Goal: Transaction & Acquisition: Book appointment/travel/reservation

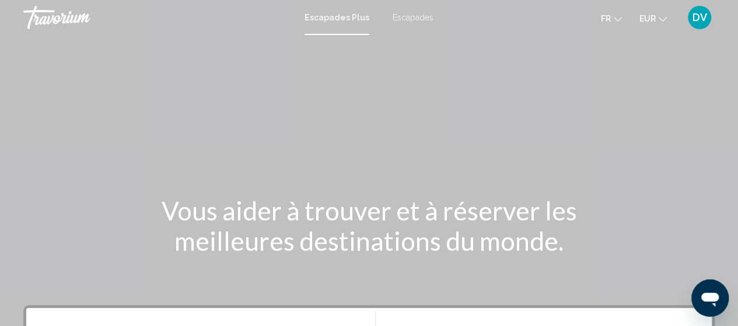
click at [419, 15] on font "Escapades" at bounding box center [412, 17] width 41 height 9
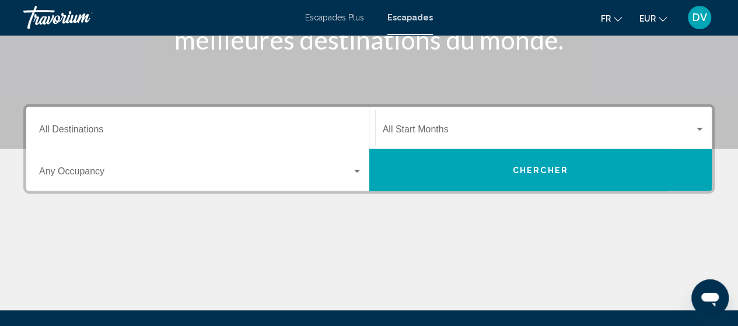
scroll to position [203, 0]
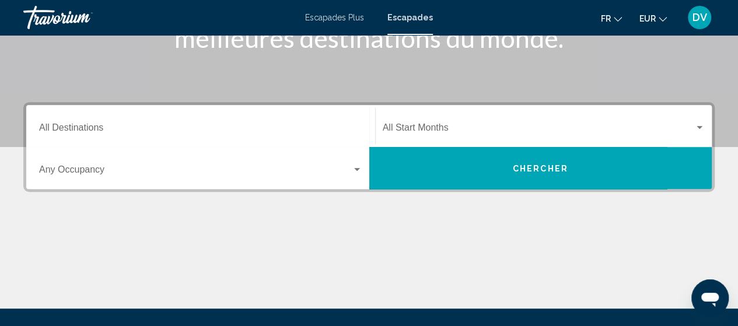
click at [615, 19] on icon "Changer de langue" at bounding box center [617, 19] width 8 height 5
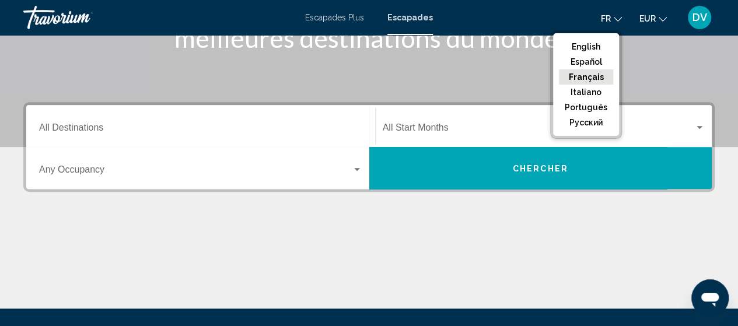
click at [596, 78] on button "Français" at bounding box center [586, 76] width 54 height 15
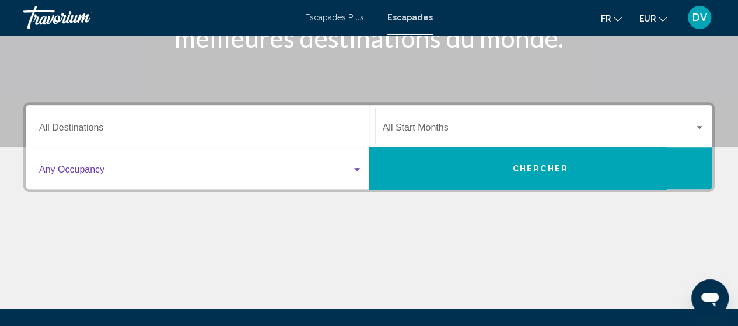
click at [357, 169] on div "Search widget" at bounding box center [357, 169] width 6 height 3
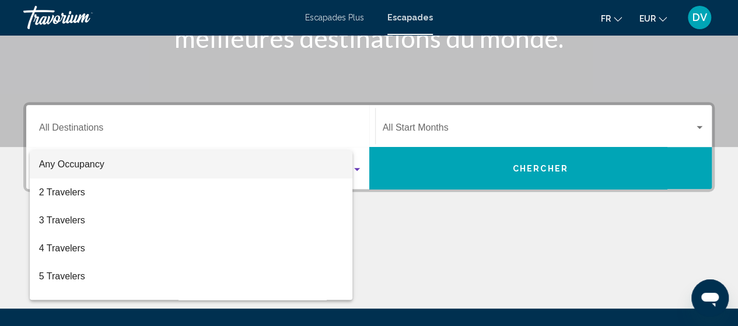
scroll to position [267, 0]
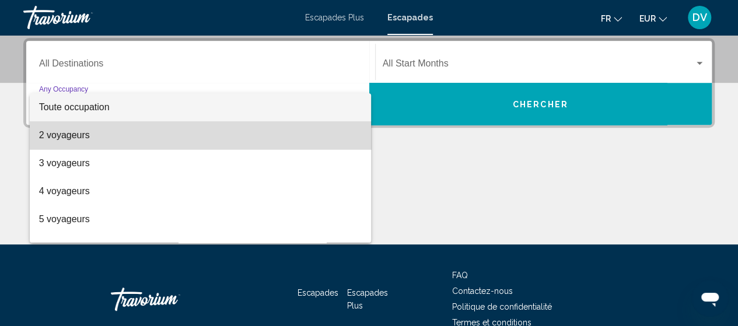
click at [337, 141] on span "2 voyageurs" at bounding box center [200, 135] width 323 height 28
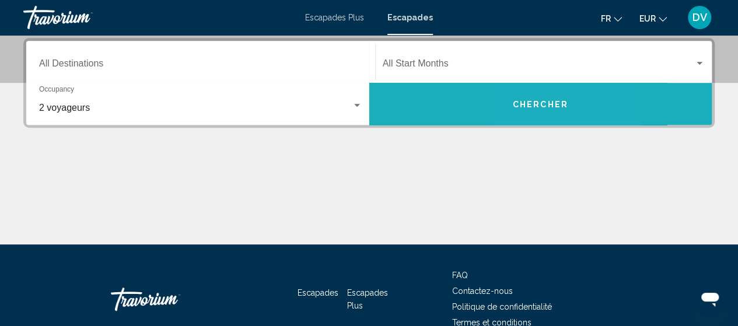
click at [528, 97] on button "Chercher" at bounding box center [540, 104] width 343 height 42
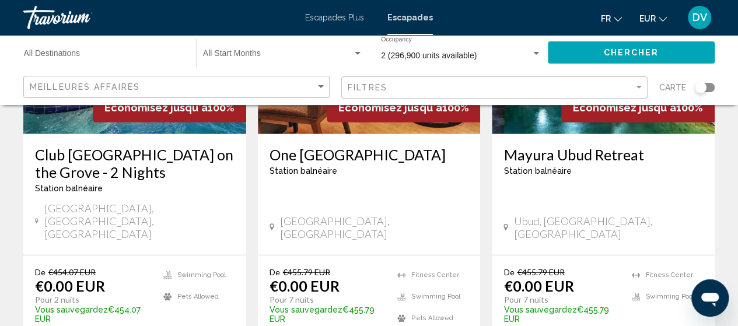
scroll to position [1617, 0]
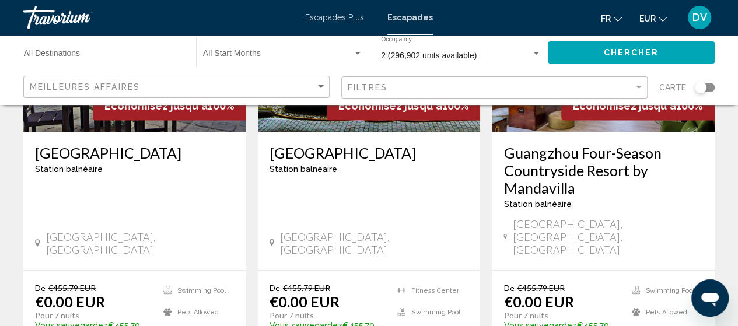
scroll to position [1104, 0]
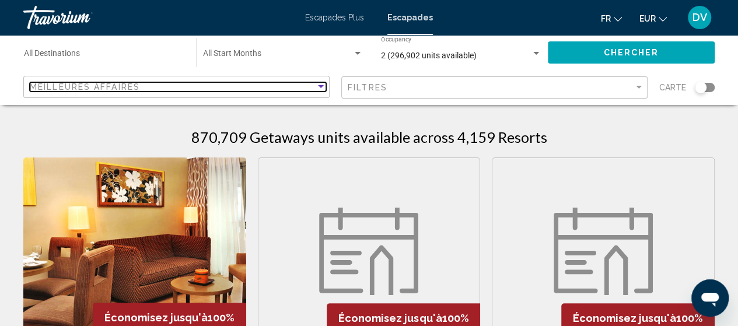
click at [322, 86] on div "Sort by" at bounding box center [321, 86] width 6 height 3
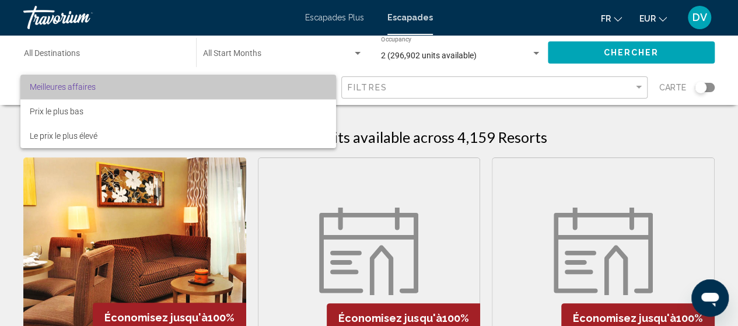
click at [238, 94] on span "Meilleures affaires" at bounding box center [178, 87] width 297 height 24
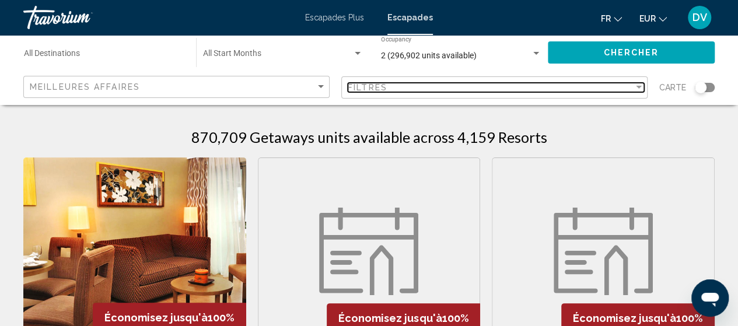
click at [639, 87] on div "Filter" at bounding box center [639, 87] width 6 height 3
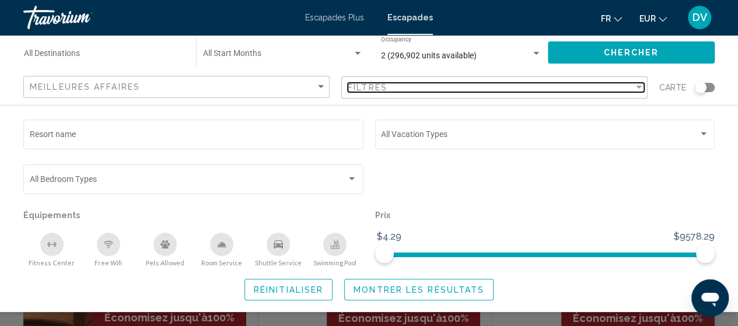
click at [639, 84] on div "Filter" at bounding box center [638, 87] width 10 height 9
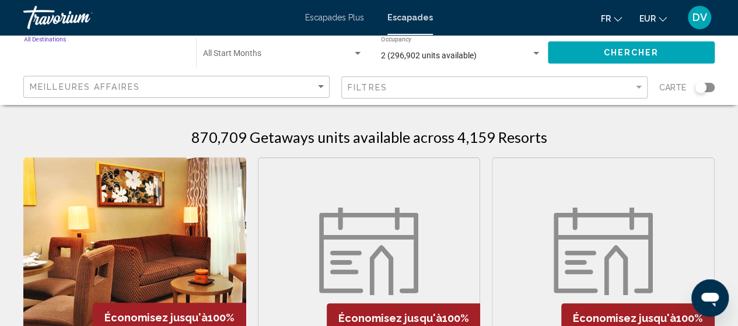
click at [99, 55] on input "Destination All Destinations" at bounding box center [104, 55] width 160 height 9
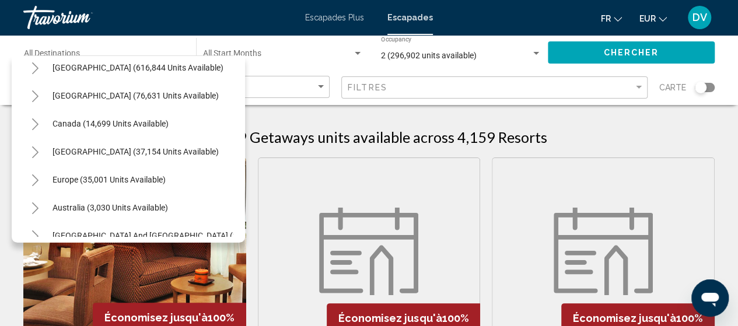
scroll to position [46, 0]
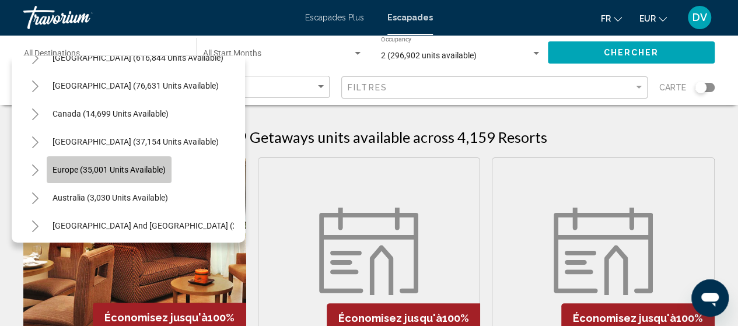
click at [128, 170] on span "Europe (35,001 units available)" at bounding box center [108, 169] width 113 height 9
type input "**********"
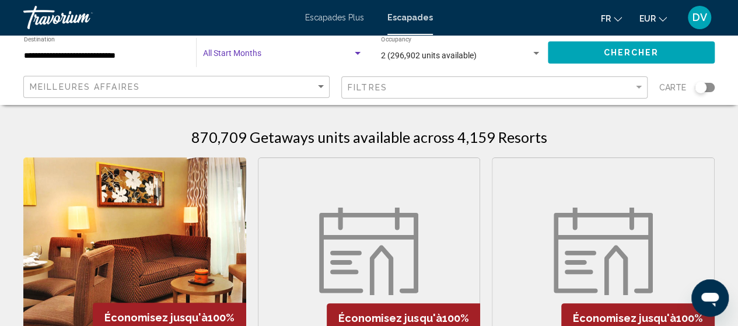
click at [357, 53] on div "Search widget" at bounding box center [358, 53] width 6 height 3
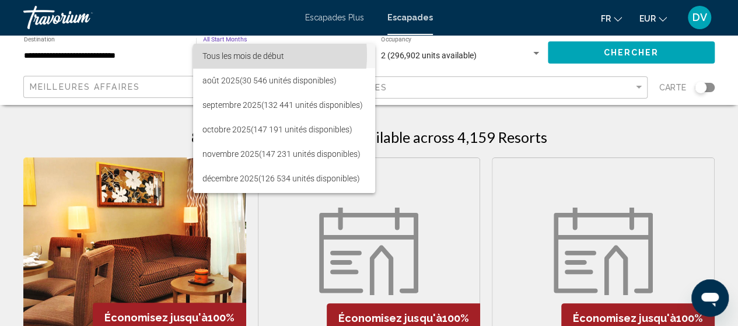
click at [238, 55] on font "Tous les mois de début" at bounding box center [243, 55] width 82 height 9
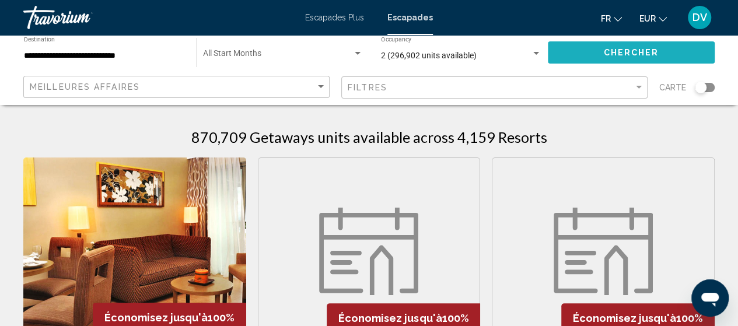
click at [645, 48] on span "Chercher" at bounding box center [630, 52] width 55 height 9
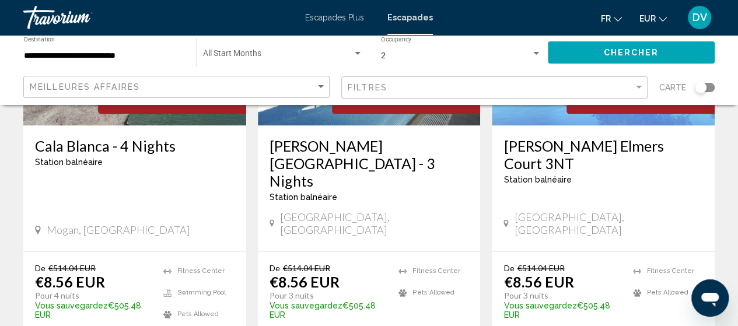
scroll to position [651, 0]
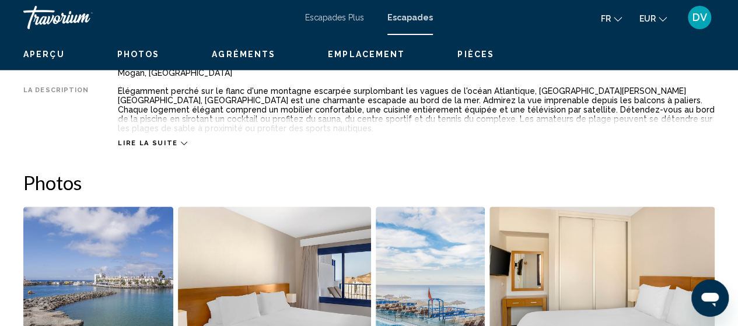
scroll to position [149, 0]
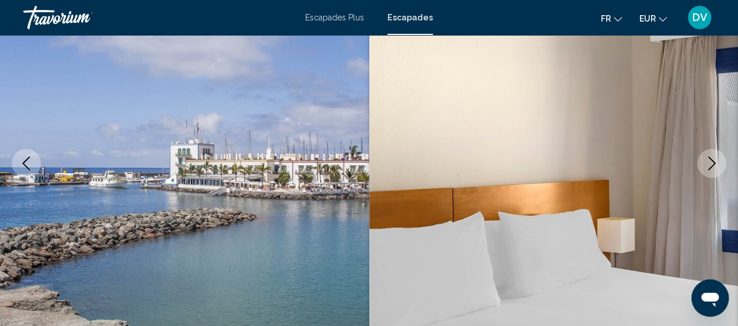
click at [715, 160] on icon "Next image" at bounding box center [711, 163] width 14 height 14
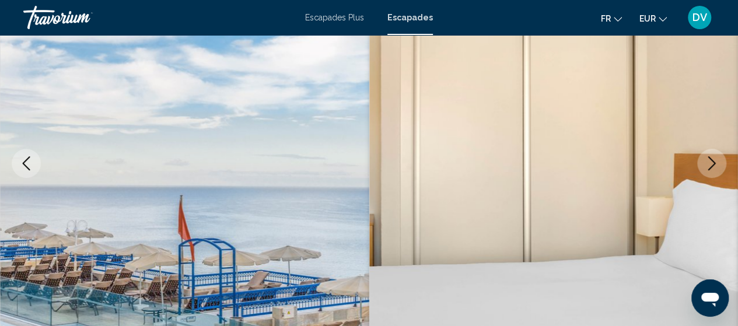
click at [715, 160] on icon "Next image" at bounding box center [711, 163] width 14 height 14
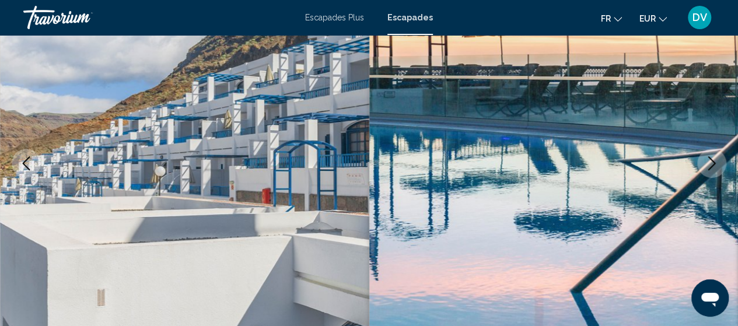
click at [715, 160] on icon "Next image" at bounding box center [711, 163] width 14 height 14
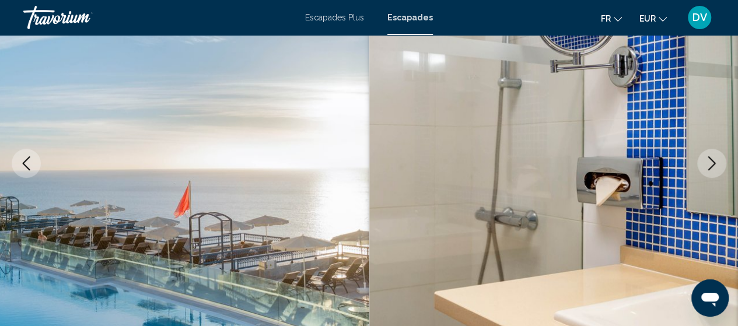
click at [715, 160] on icon "Next image" at bounding box center [711, 163] width 14 height 14
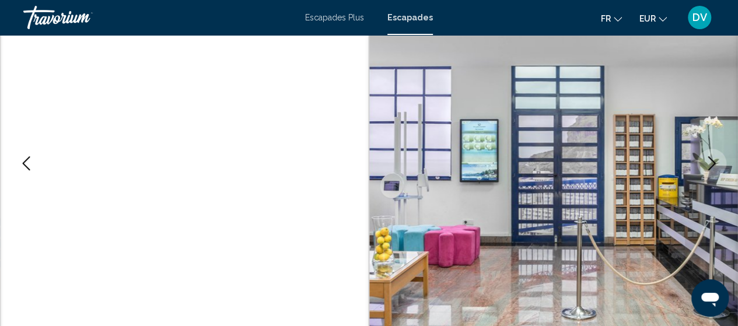
click at [715, 160] on icon "Next image" at bounding box center [711, 163] width 14 height 14
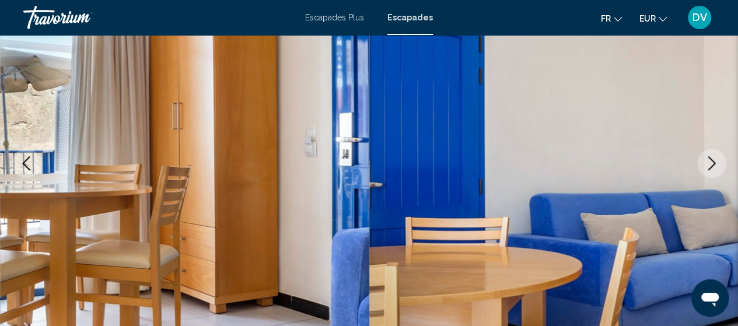
click at [715, 160] on icon "Next image" at bounding box center [711, 163] width 14 height 14
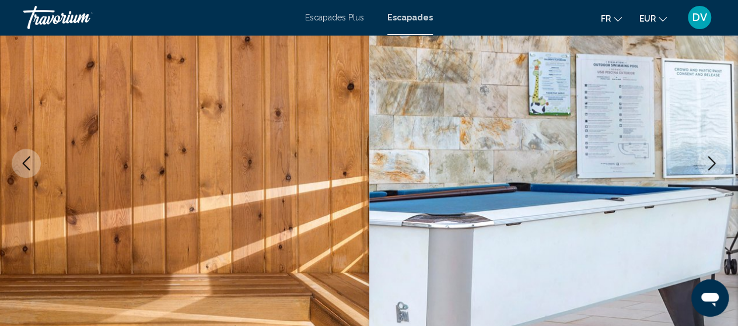
click at [715, 160] on icon "Next image" at bounding box center [711, 163] width 14 height 14
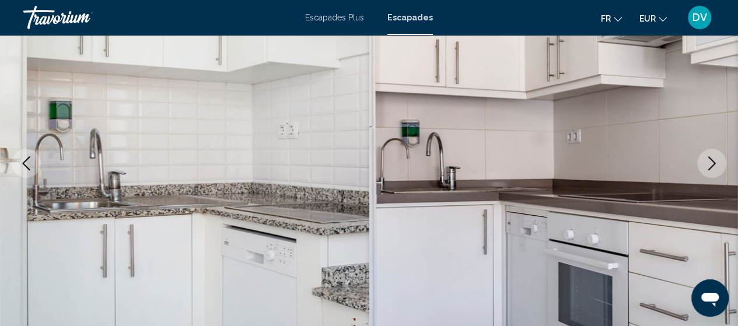
click at [715, 160] on icon "Next image" at bounding box center [711, 163] width 14 height 14
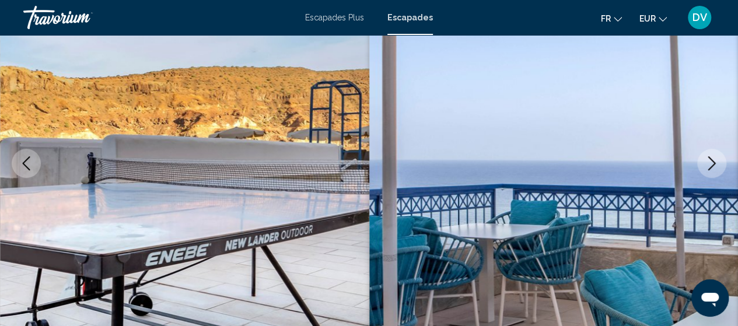
click at [715, 160] on icon "Next image" at bounding box center [711, 163] width 14 height 14
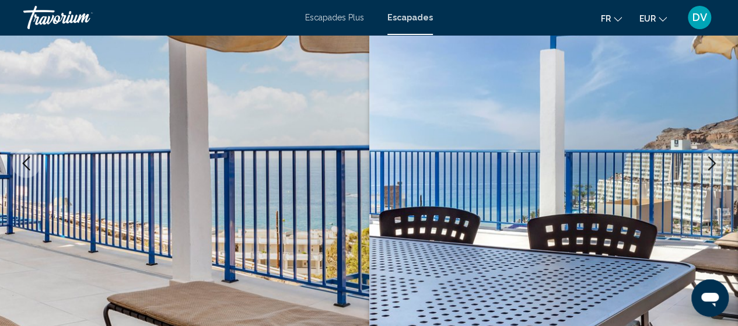
click at [715, 160] on icon "Next image" at bounding box center [711, 163] width 14 height 14
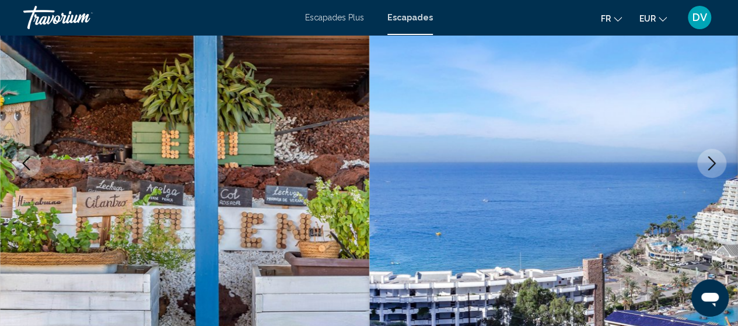
click at [715, 160] on icon "Next image" at bounding box center [711, 163] width 14 height 14
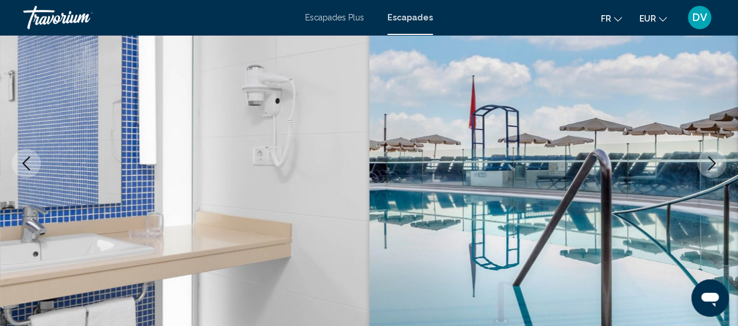
click at [715, 160] on icon "Next image" at bounding box center [711, 163] width 14 height 14
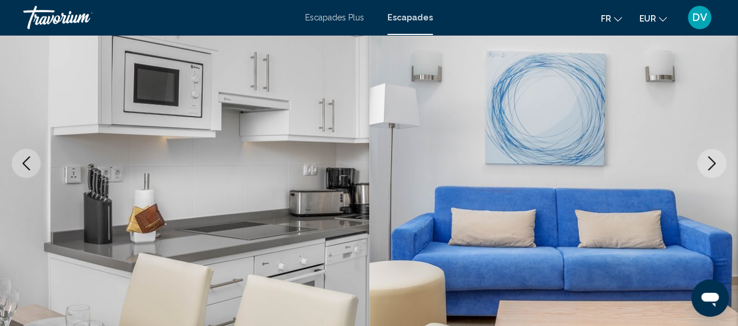
click at [715, 160] on icon "Next image" at bounding box center [711, 163] width 14 height 14
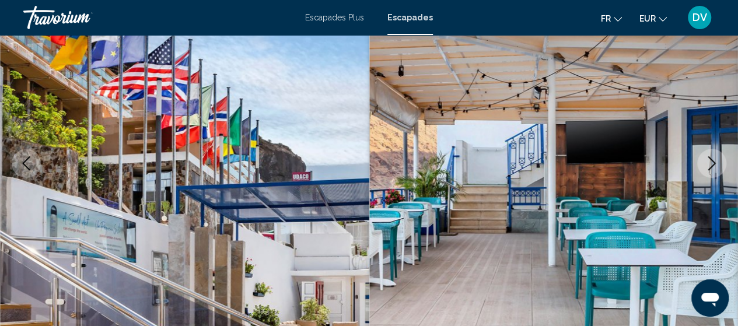
click at [715, 160] on icon "Next image" at bounding box center [711, 163] width 14 height 14
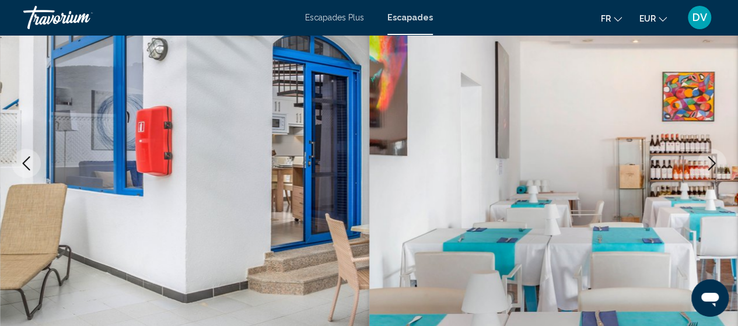
click at [715, 160] on icon "Next image" at bounding box center [711, 163] width 14 height 14
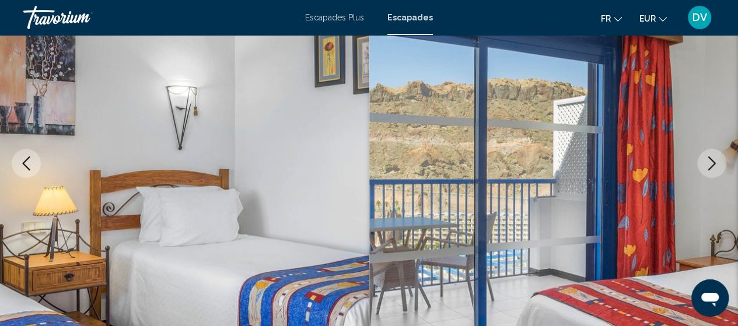
click at [715, 160] on icon "Next image" at bounding box center [711, 163] width 14 height 14
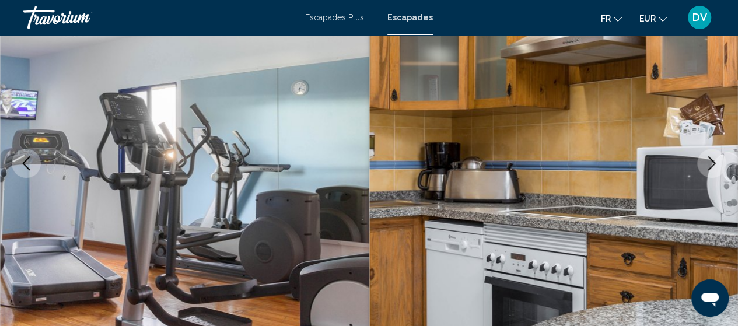
click at [710, 162] on icon "Next image" at bounding box center [711, 163] width 14 height 14
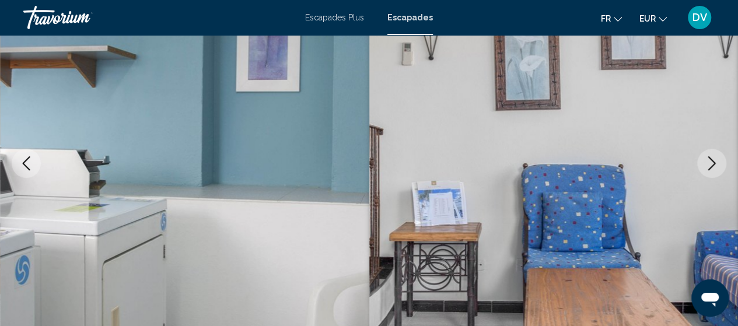
click at [710, 162] on icon "Next image" at bounding box center [711, 163] width 14 height 14
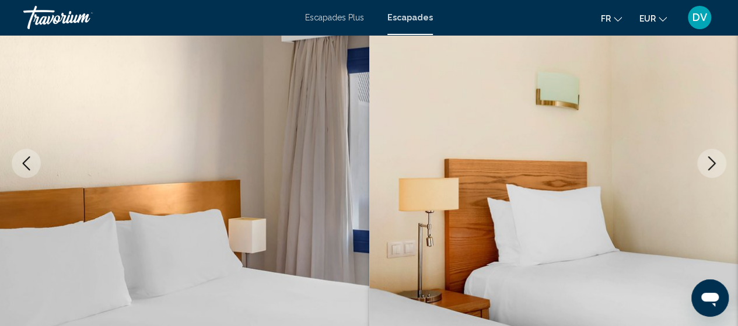
click at [710, 162] on icon "Next image" at bounding box center [711, 163] width 14 height 14
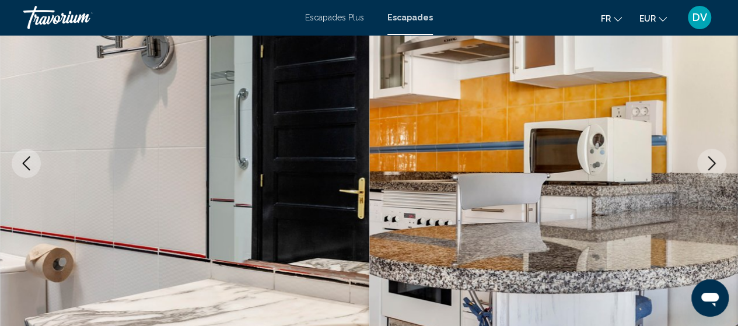
click at [710, 162] on icon "Next image" at bounding box center [711, 163] width 14 height 14
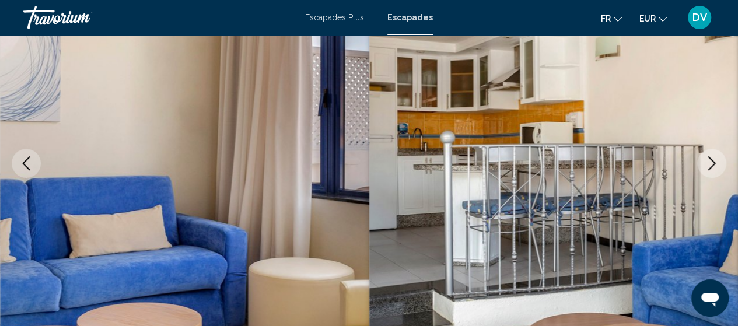
click at [710, 162] on icon "Next image" at bounding box center [711, 163] width 14 height 14
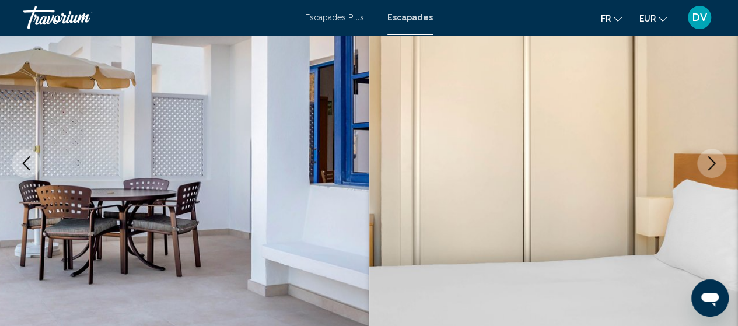
click at [710, 162] on icon "Next image" at bounding box center [711, 163] width 14 height 14
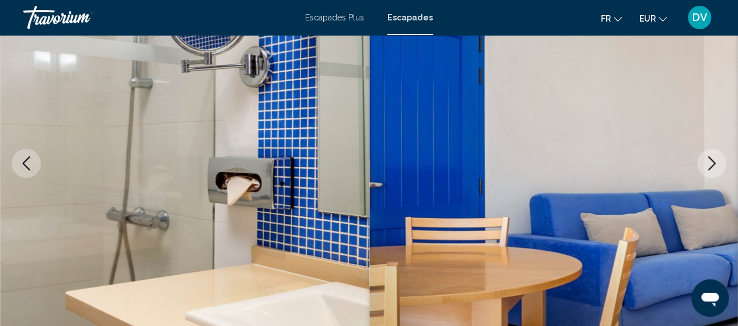
click at [710, 162] on icon "Next image" at bounding box center [711, 163] width 14 height 14
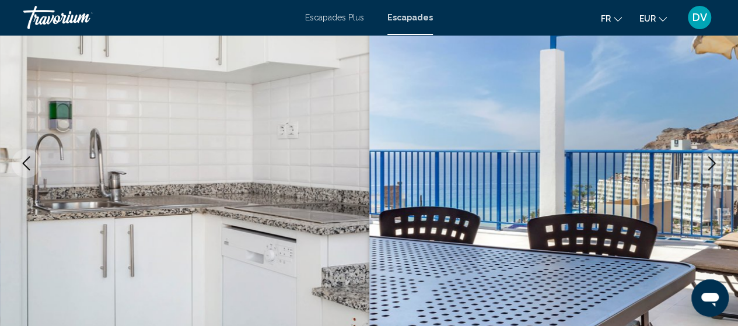
click at [710, 162] on icon "Next image" at bounding box center [711, 163] width 14 height 14
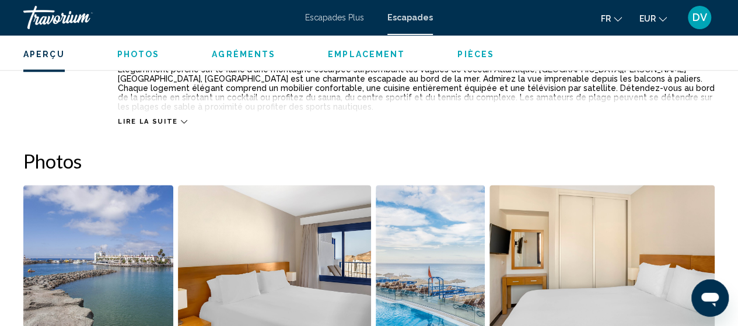
scroll to position [724, 0]
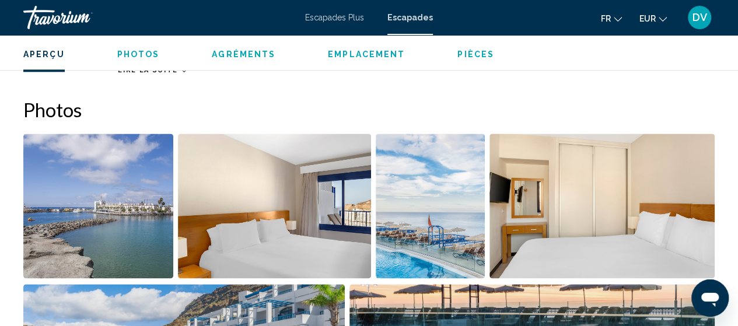
click at [96, 202] on img "Open full-screen image slider" at bounding box center [98, 206] width 150 height 145
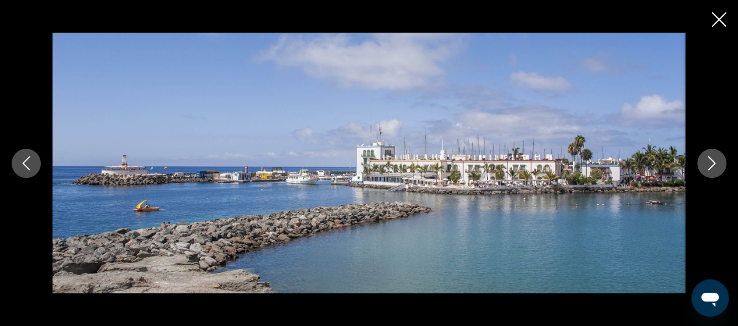
click at [705, 160] on icon "Next image" at bounding box center [711, 163] width 14 height 14
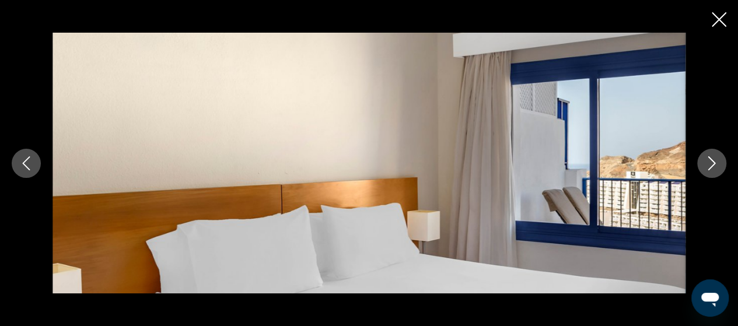
click at [705, 160] on icon "Next image" at bounding box center [711, 163] width 14 height 14
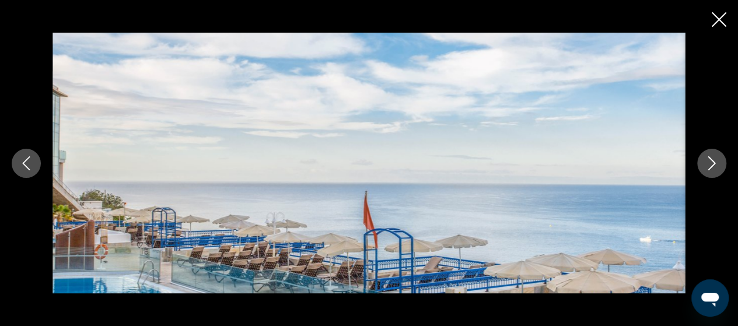
click at [705, 160] on icon "Next image" at bounding box center [711, 163] width 14 height 14
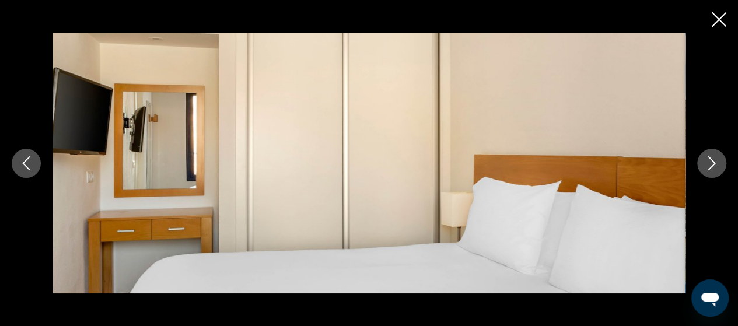
click at [705, 160] on icon "Next image" at bounding box center [711, 163] width 14 height 14
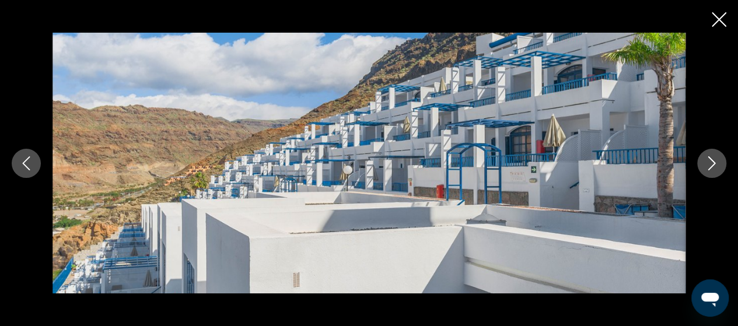
click at [705, 160] on icon "Next image" at bounding box center [711, 163] width 14 height 14
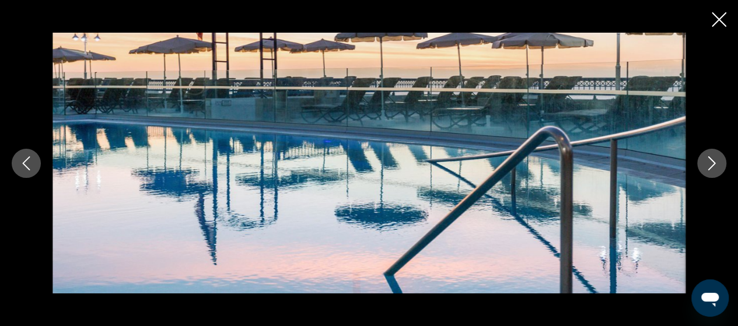
click at [705, 160] on icon "Next image" at bounding box center [711, 163] width 14 height 14
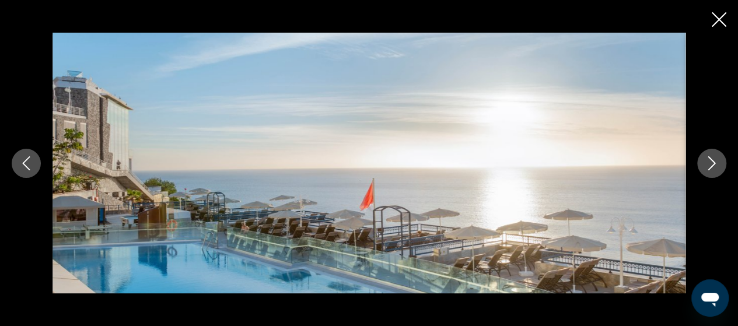
click at [705, 160] on icon "Next image" at bounding box center [711, 163] width 14 height 14
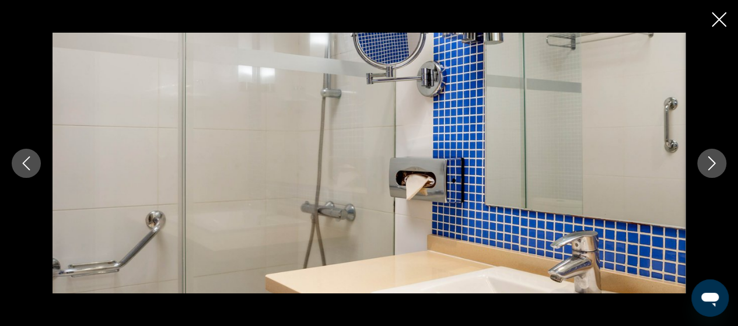
click at [705, 160] on icon "Next image" at bounding box center [711, 163] width 14 height 14
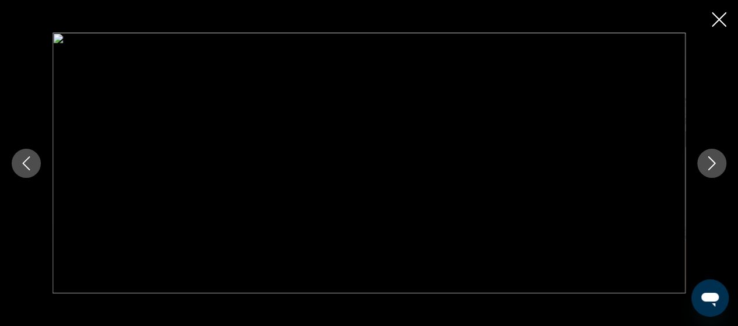
click at [705, 160] on icon "Next image" at bounding box center [711, 163] width 14 height 14
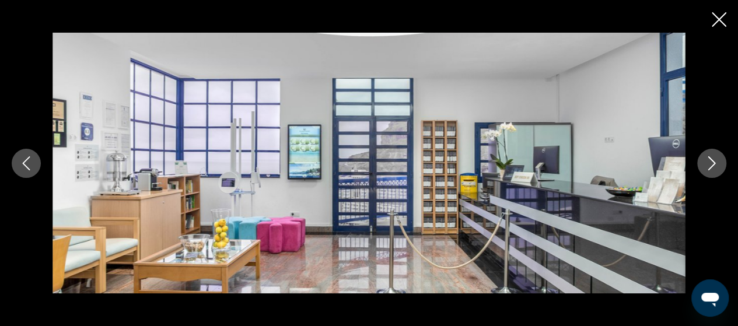
click at [705, 160] on icon "Next image" at bounding box center [711, 163] width 14 height 14
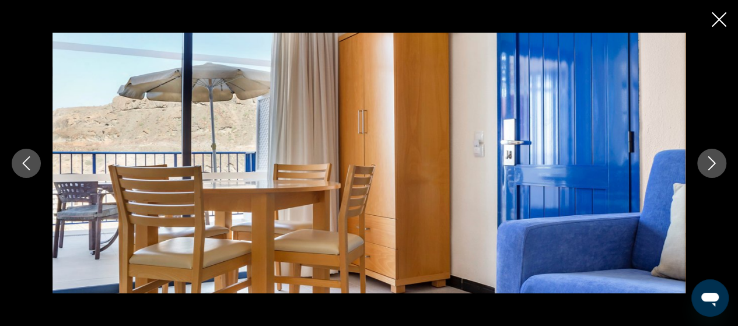
click at [705, 160] on icon "Next image" at bounding box center [711, 163] width 14 height 14
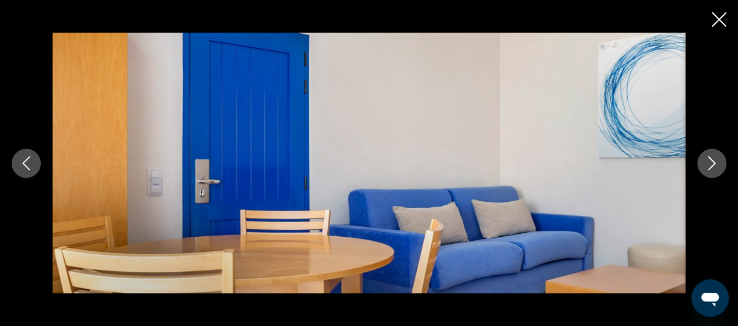
click at [705, 160] on icon "Next image" at bounding box center [711, 163] width 14 height 14
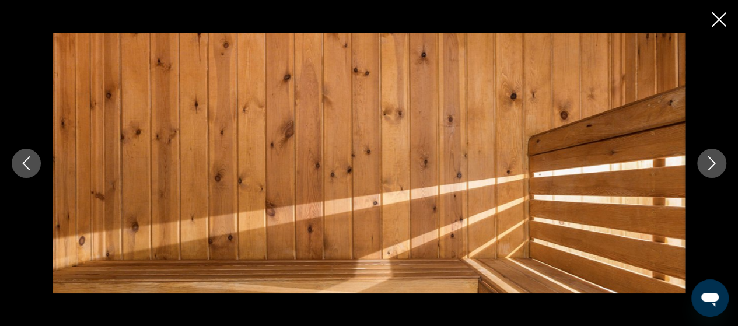
click at [705, 160] on icon "Next image" at bounding box center [711, 163] width 14 height 14
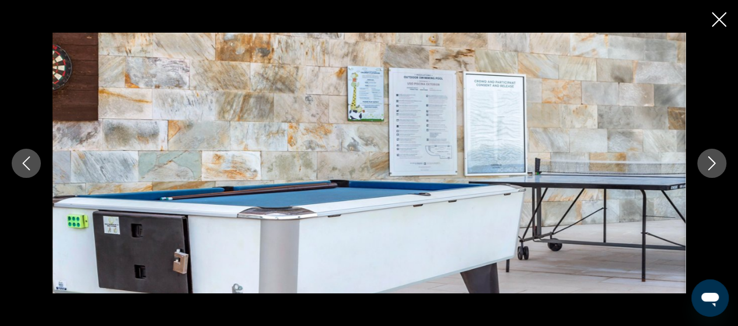
click at [705, 160] on icon "Next image" at bounding box center [711, 163] width 14 height 14
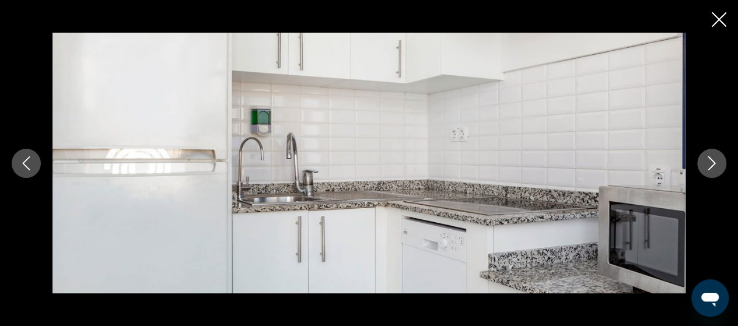
click at [705, 160] on icon "Next image" at bounding box center [711, 163] width 14 height 14
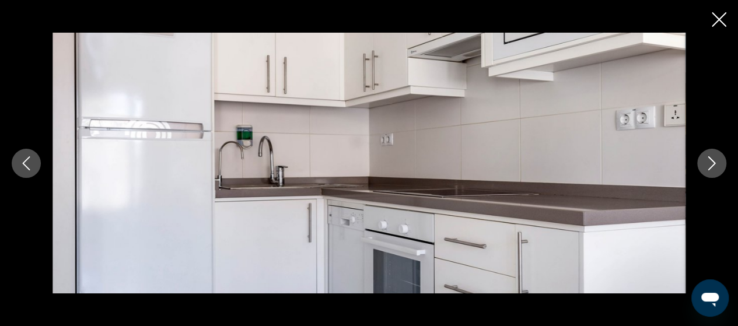
click at [705, 160] on icon "Next image" at bounding box center [711, 163] width 14 height 14
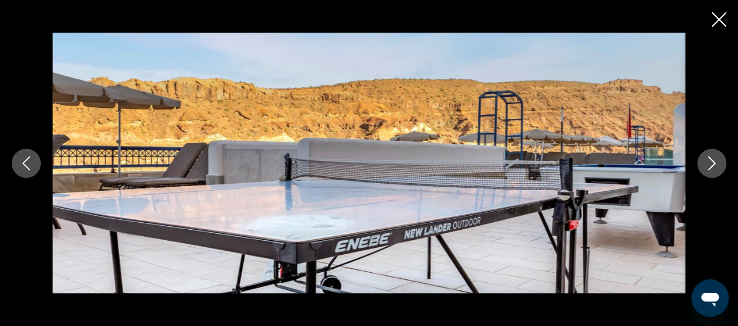
click at [705, 160] on icon "Next image" at bounding box center [711, 163] width 14 height 14
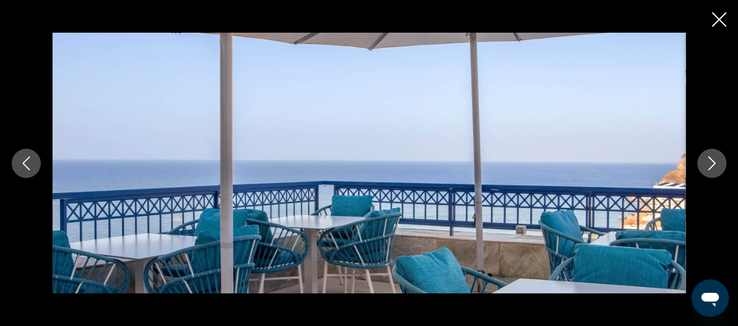
click at [705, 160] on icon "Next image" at bounding box center [711, 163] width 14 height 14
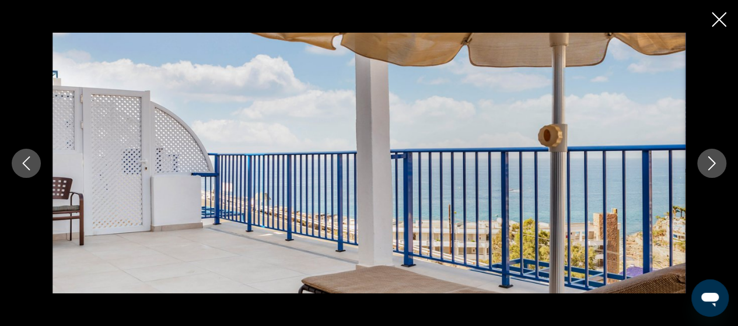
click at [705, 160] on icon "Next image" at bounding box center [711, 163] width 14 height 14
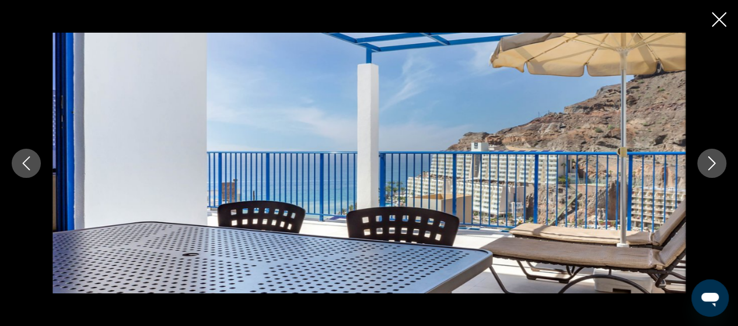
click at [705, 160] on icon "Next image" at bounding box center [711, 163] width 14 height 14
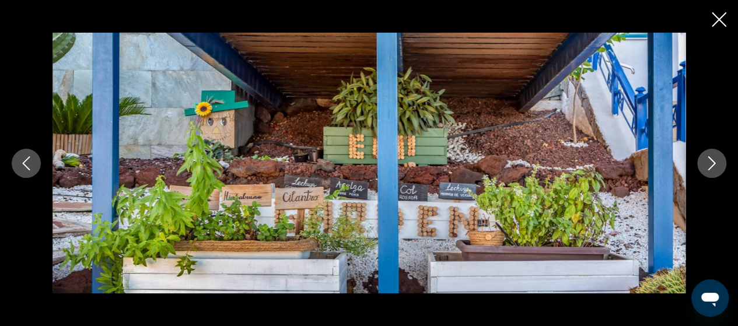
click at [705, 160] on icon "Next image" at bounding box center [711, 163] width 14 height 14
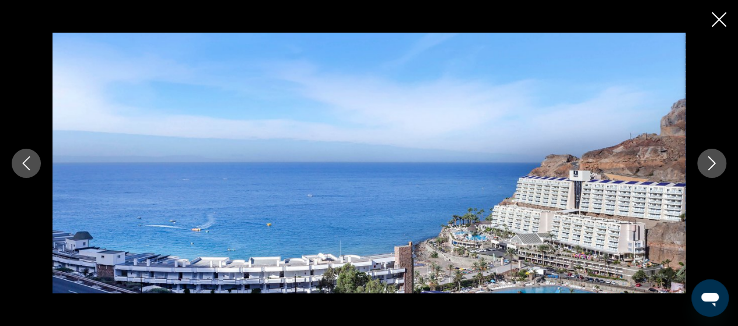
click at [705, 160] on icon "Next image" at bounding box center [711, 163] width 14 height 14
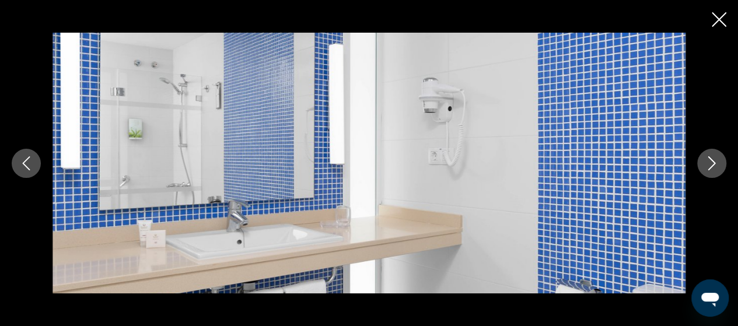
click at [705, 160] on icon "Next image" at bounding box center [711, 163] width 14 height 14
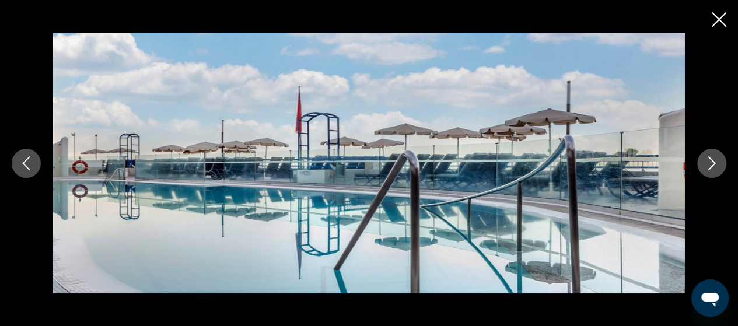
click at [705, 160] on icon "Next image" at bounding box center [711, 163] width 14 height 14
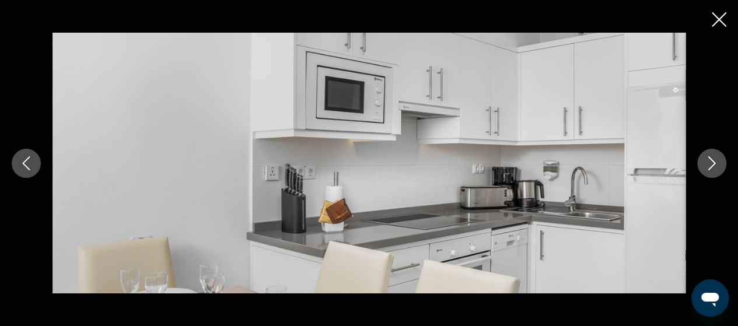
click at [705, 160] on icon "Next image" at bounding box center [711, 163] width 14 height 14
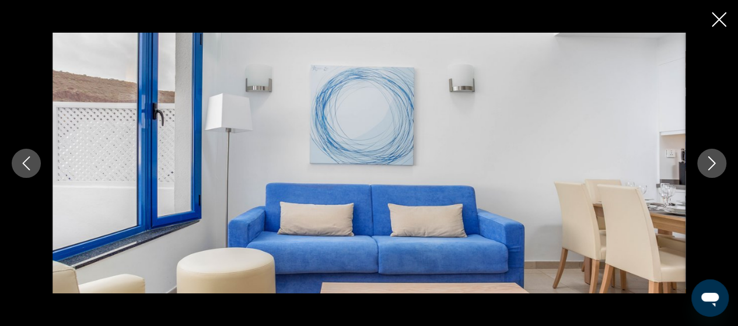
click at [705, 160] on icon "Next image" at bounding box center [711, 163] width 14 height 14
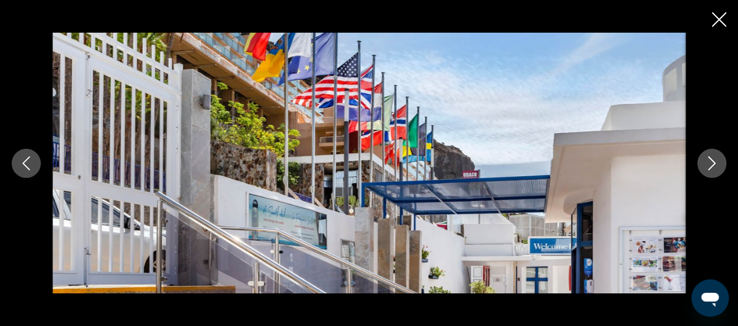
click at [705, 160] on icon "Next image" at bounding box center [711, 163] width 14 height 14
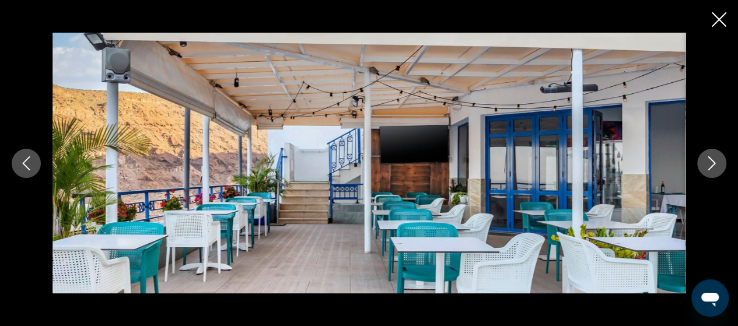
click at [705, 160] on icon "Next image" at bounding box center [711, 163] width 14 height 14
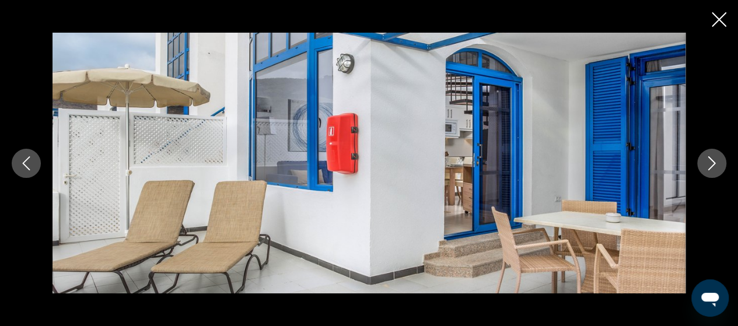
click at [705, 160] on icon "Next image" at bounding box center [711, 163] width 14 height 14
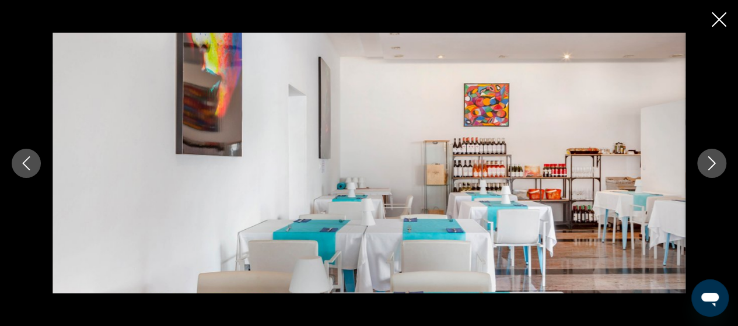
click at [705, 160] on icon "Next image" at bounding box center [711, 163] width 14 height 14
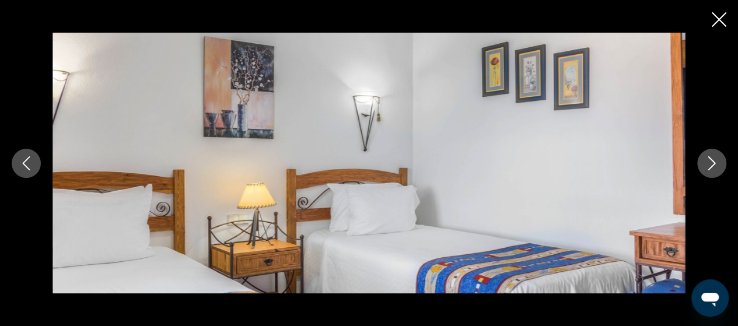
click at [705, 160] on icon "Next image" at bounding box center [711, 163] width 14 height 14
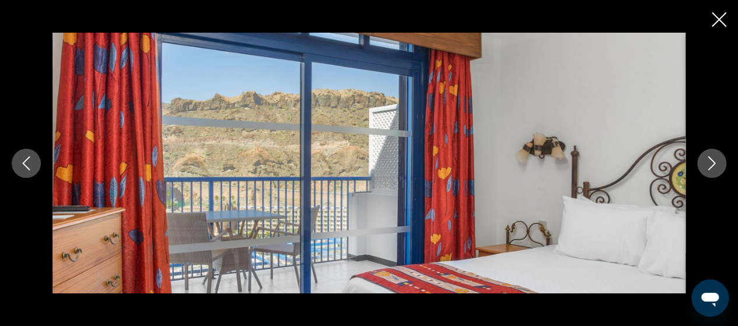
click at [705, 160] on icon "Next image" at bounding box center [711, 163] width 14 height 14
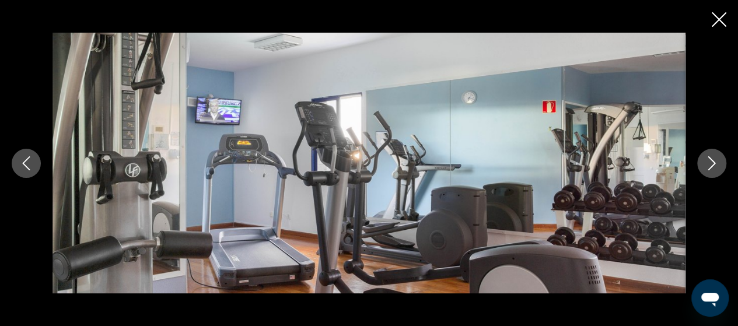
click at [705, 160] on icon "Next image" at bounding box center [711, 163] width 14 height 14
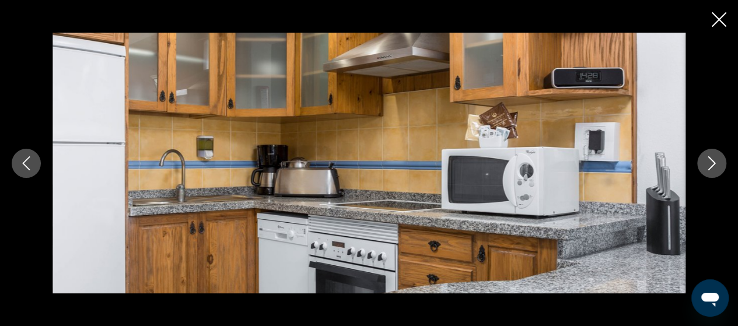
click at [705, 160] on icon "Next image" at bounding box center [711, 163] width 14 height 14
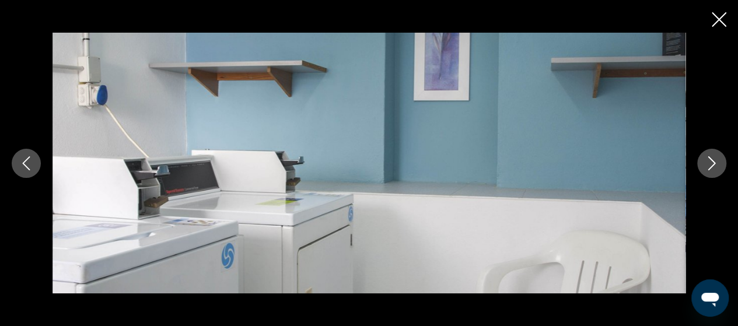
click at [705, 160] on icon "Next image" at bounding box center [711, 163] width 14 height 14
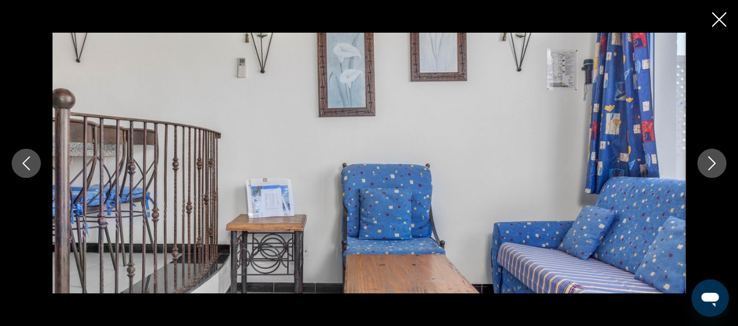
click at [705, 160] on icon "Next image" at bounding box center [711, 163] width 14 height 14
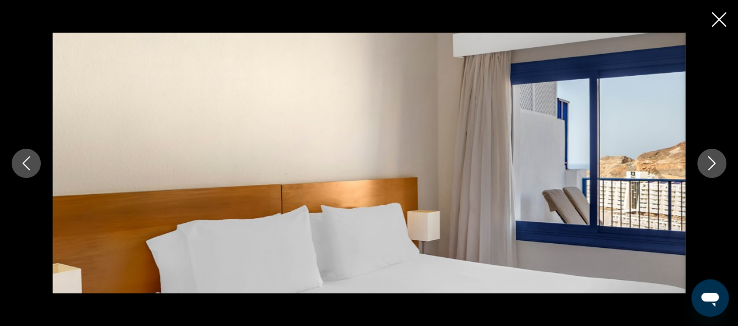
click at [705, 160] on icon "Next image" at bounding box center [711, 163] width 14 height 14
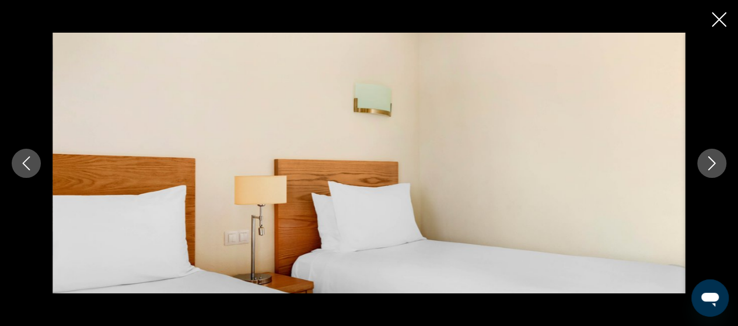
click at [718, 19] on icon "Close slideshow" at bounding box center [718, 19] width 15 height 15
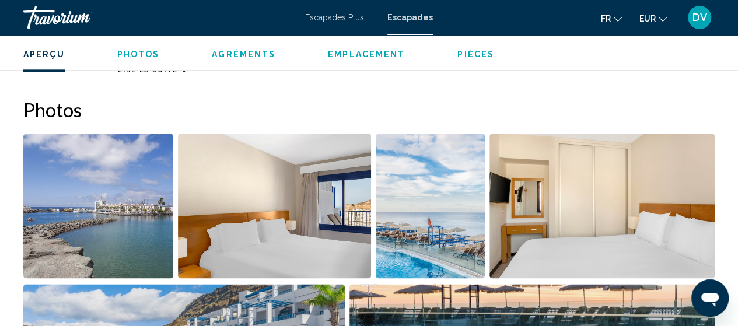
click at [265, 55] on span "Agréments" at bounding box center [244, 54] width 64 height 9
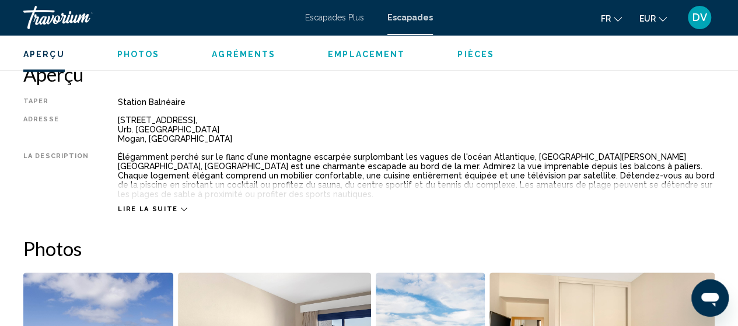
scroll to position [580, 0]
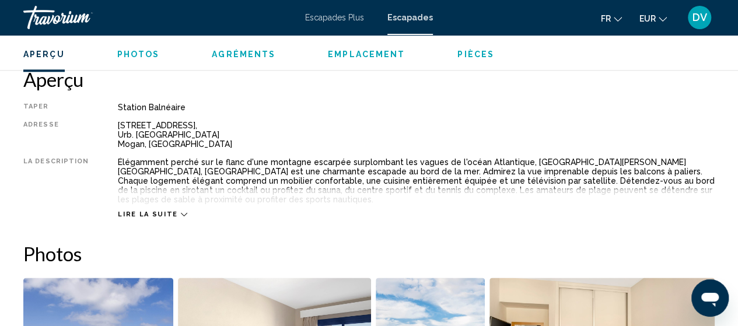
click at [181, 211] on icon "Contenu principal" at bounding box center [184, 214] width 6 height 6
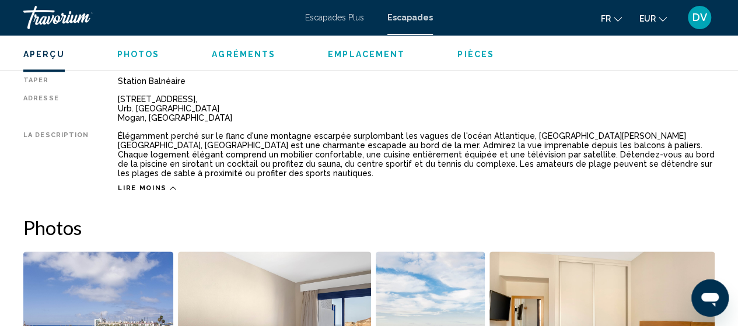
scroll to position [623, 0]
